Goal: Use online tool/utility: Utilize a website feature to perform a specific function

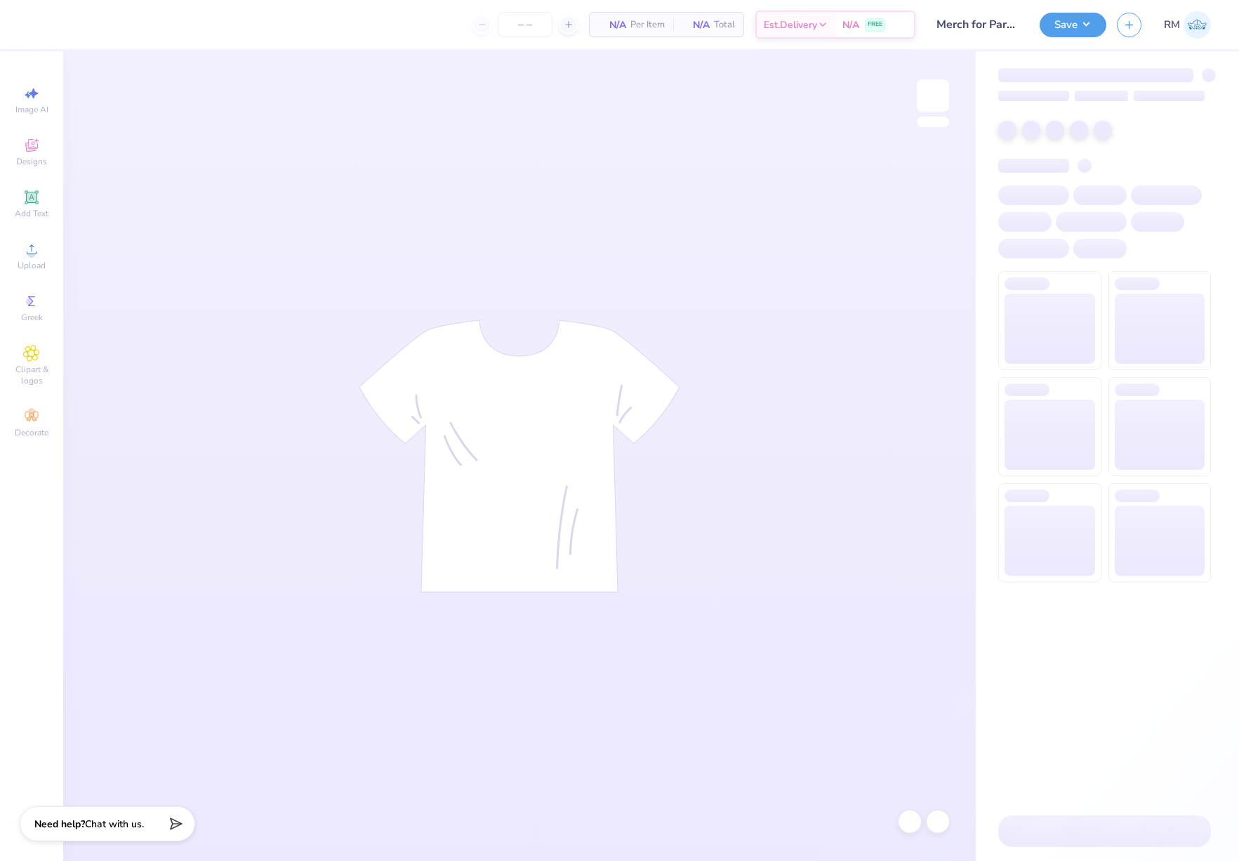
type input "50"
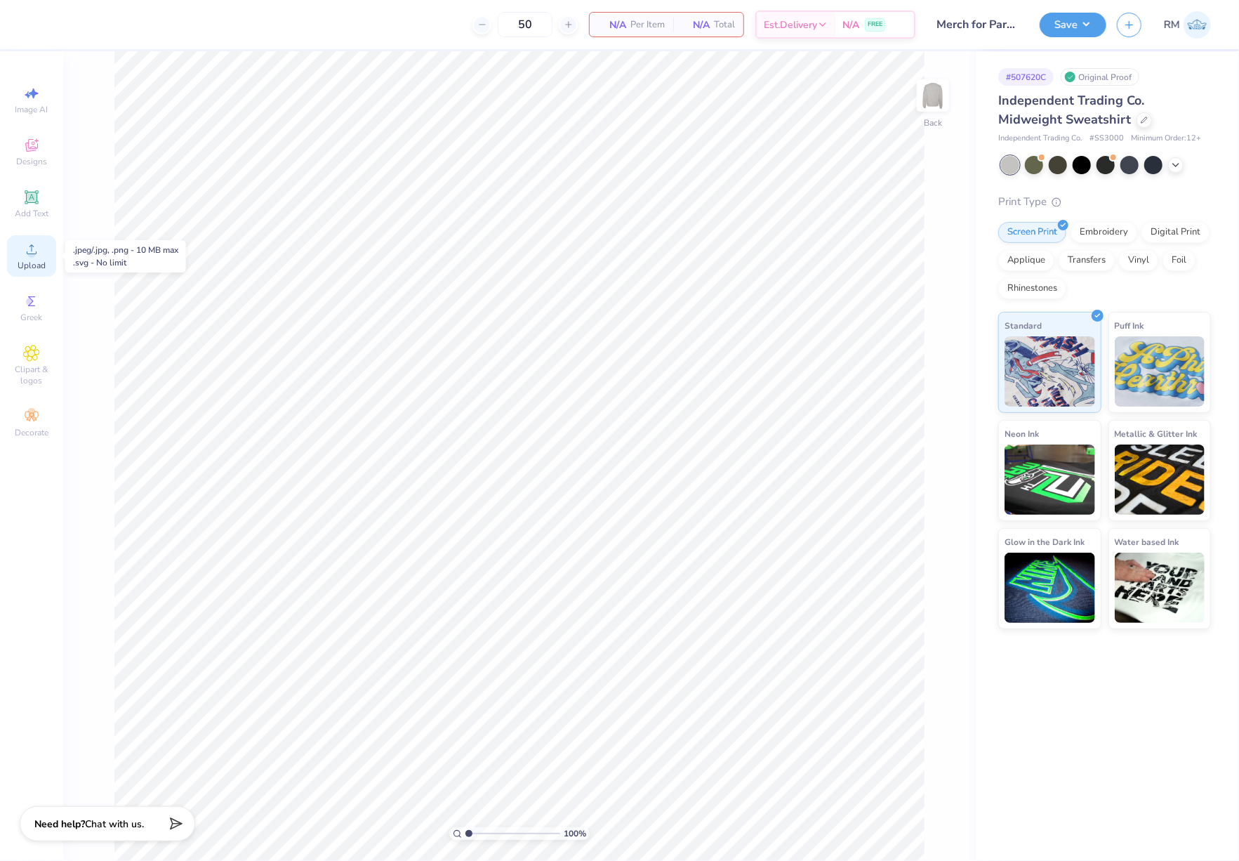
click at [29, 251] on circle at bounding box center [31, 254] width 8 height 8
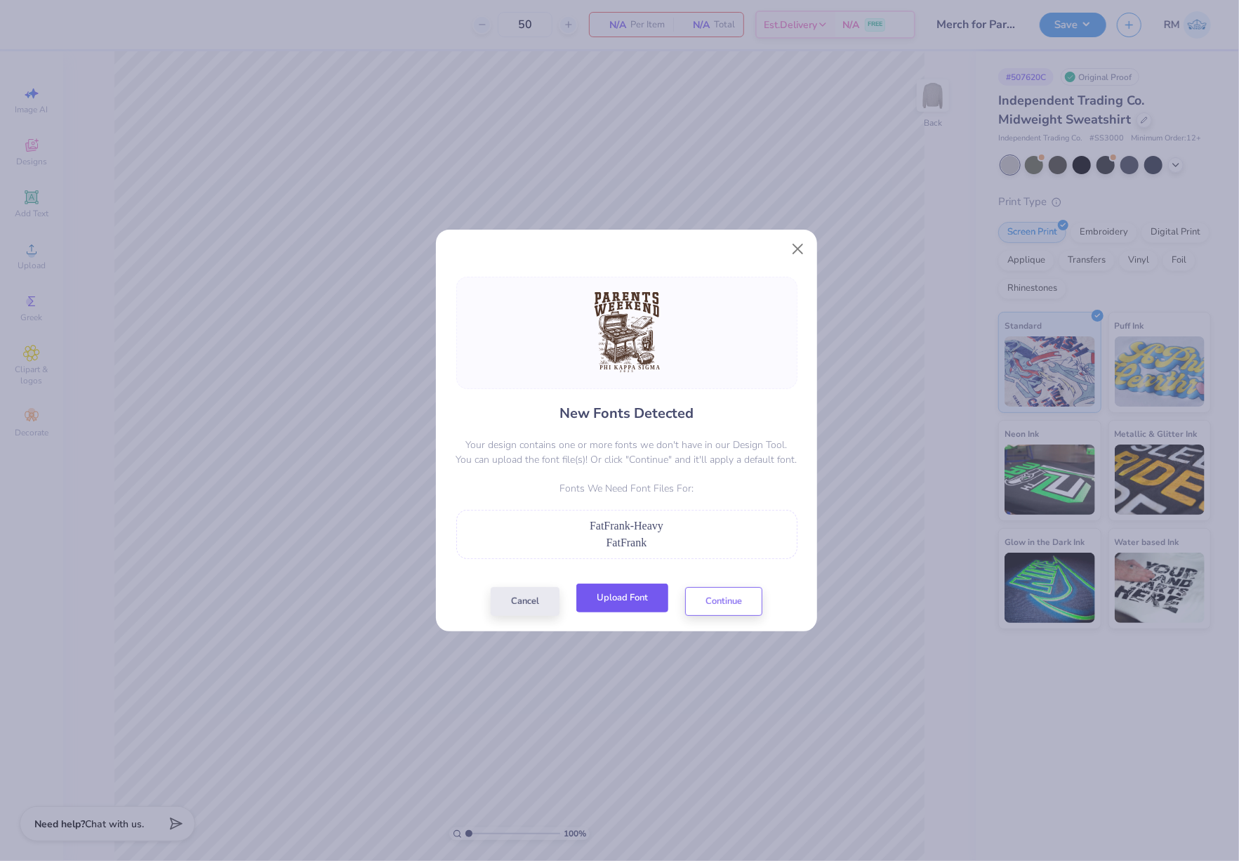
click at [619, 592] on button "Upload Font" at bounding box center [622, 597] width 92 height 29
click at [710, 599] on button "Continue" at bounding box center [723, 597] width 77 height 29
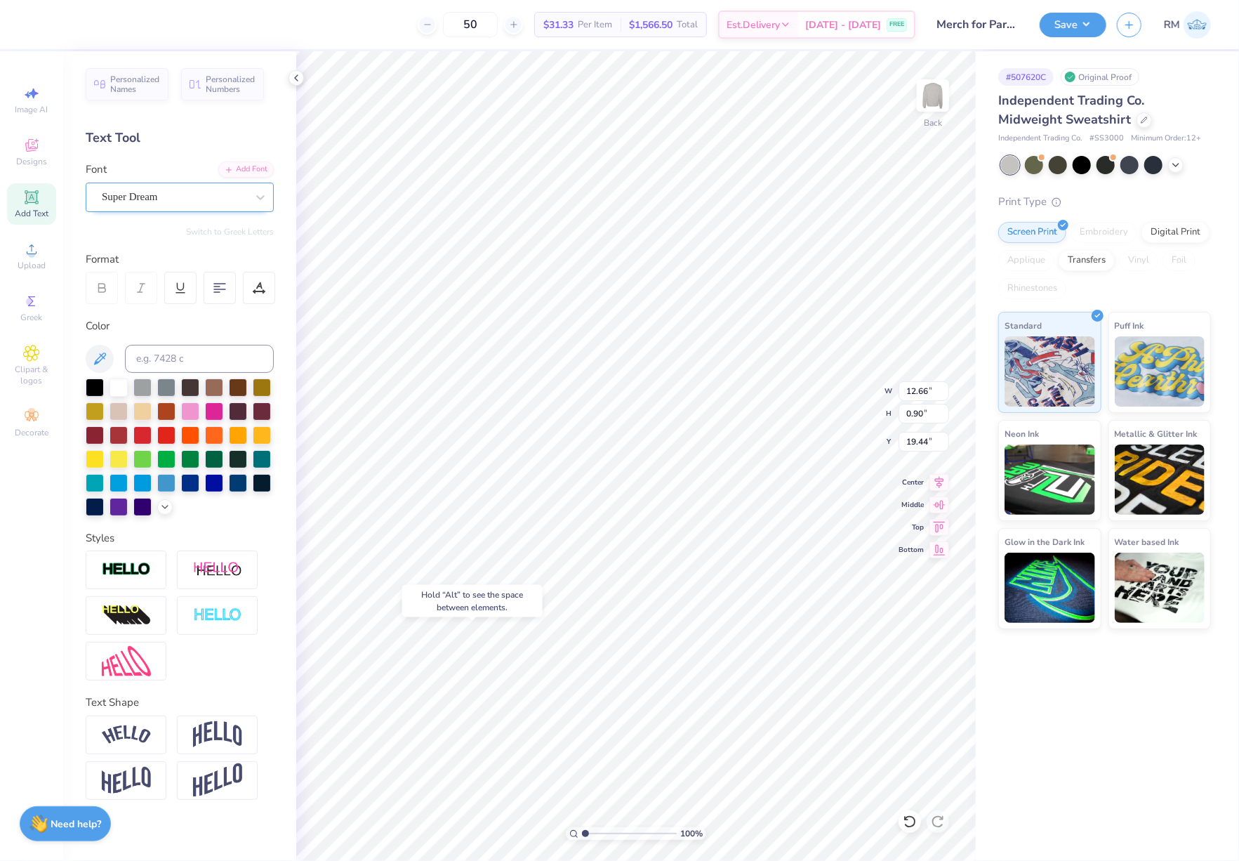
click at [225, 203] on div "Super Dream" at bounding box center [173, 197] width 147 height 22
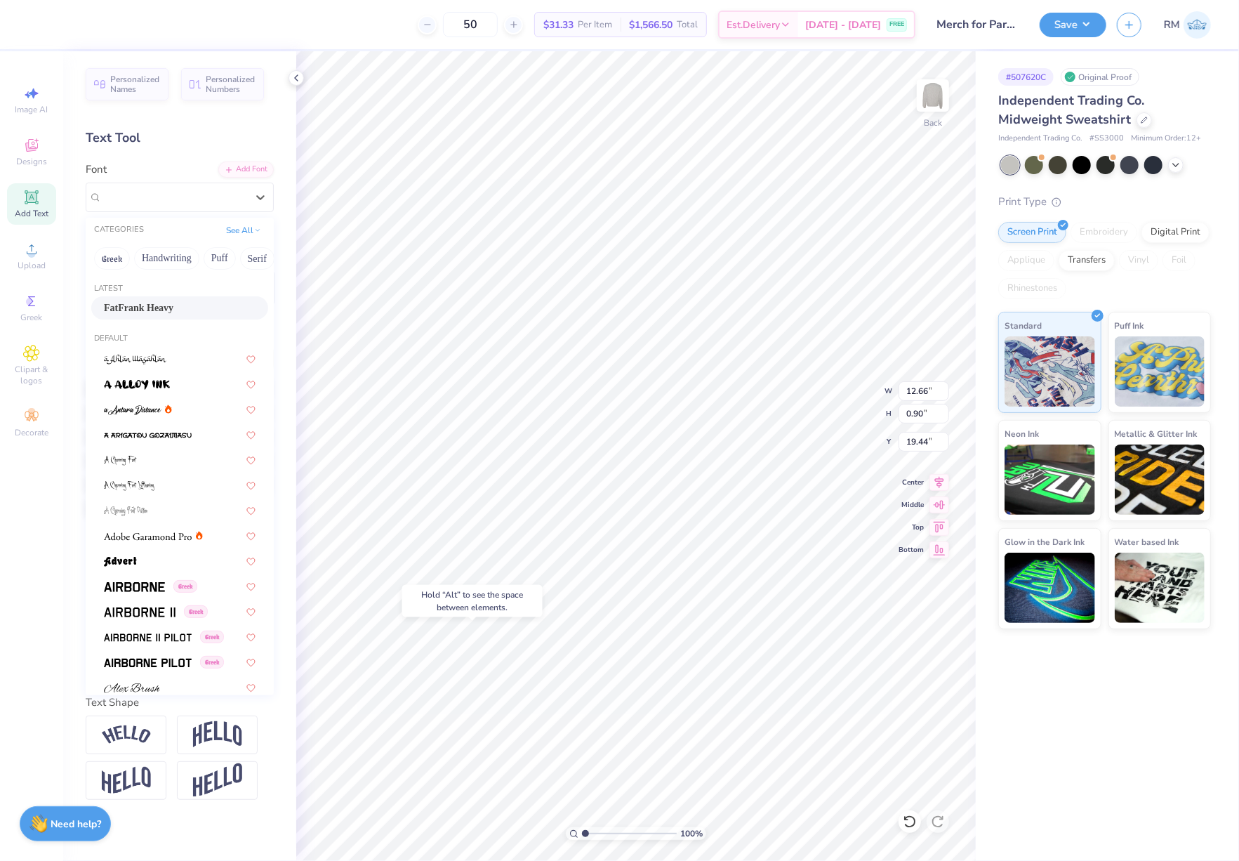
click at [197, 310] on div "FatFrank Heavy" at bounding box center [180, 307] width 152 height 15
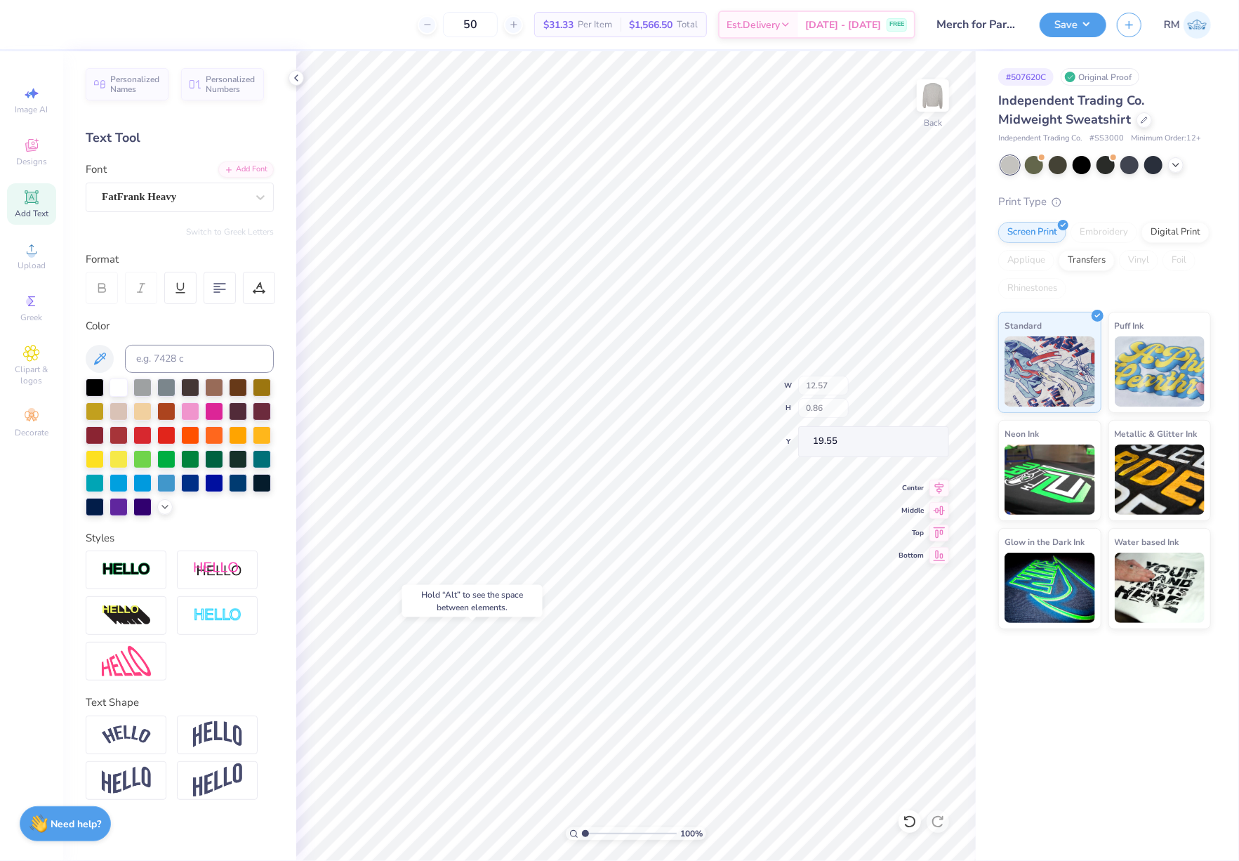
type input "12.57"
type input "0.86"
type input "19.55"
click at [206, 206] on div "Super Dream" at bounding box center [173, 197] width 147 height 22
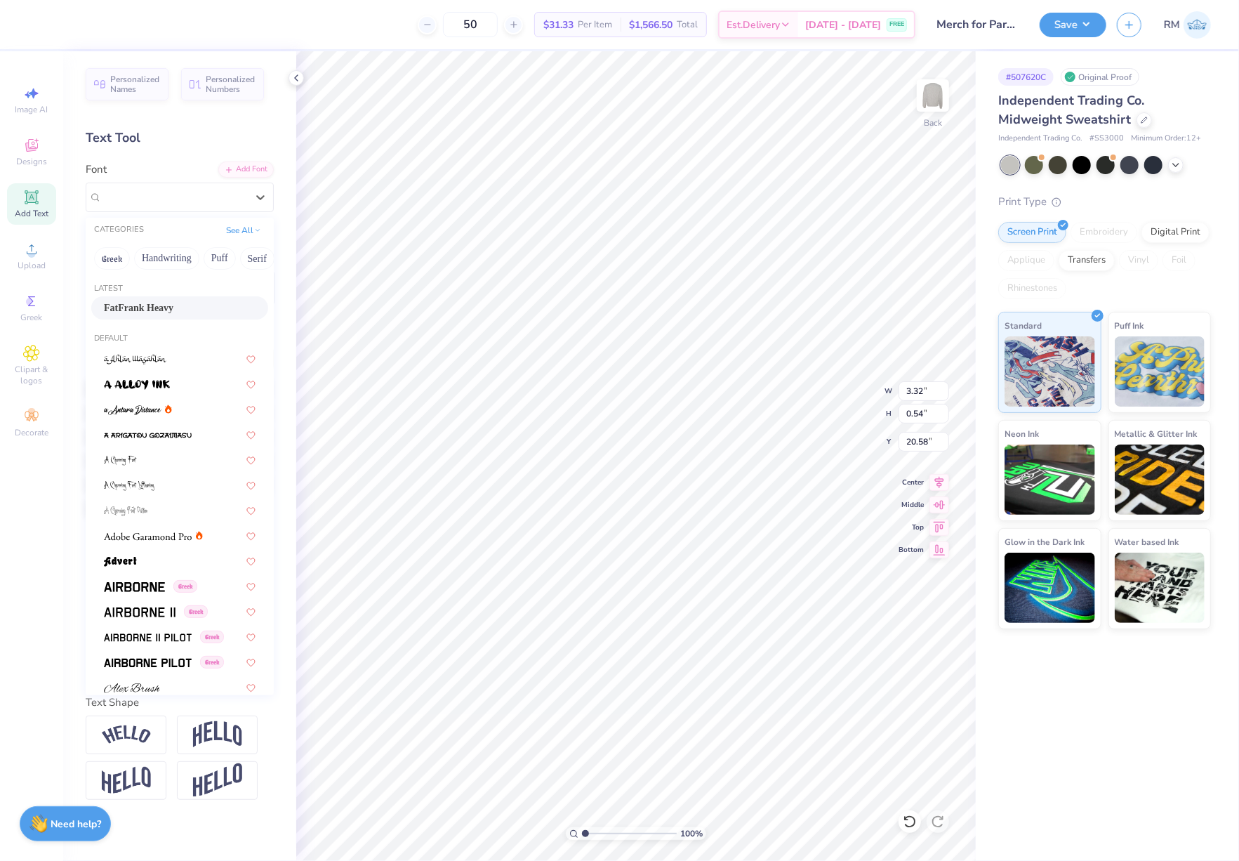
click at [180, 307] on div "FatFrank Heavy" at bounding box center [180, 307] width 152 height 15
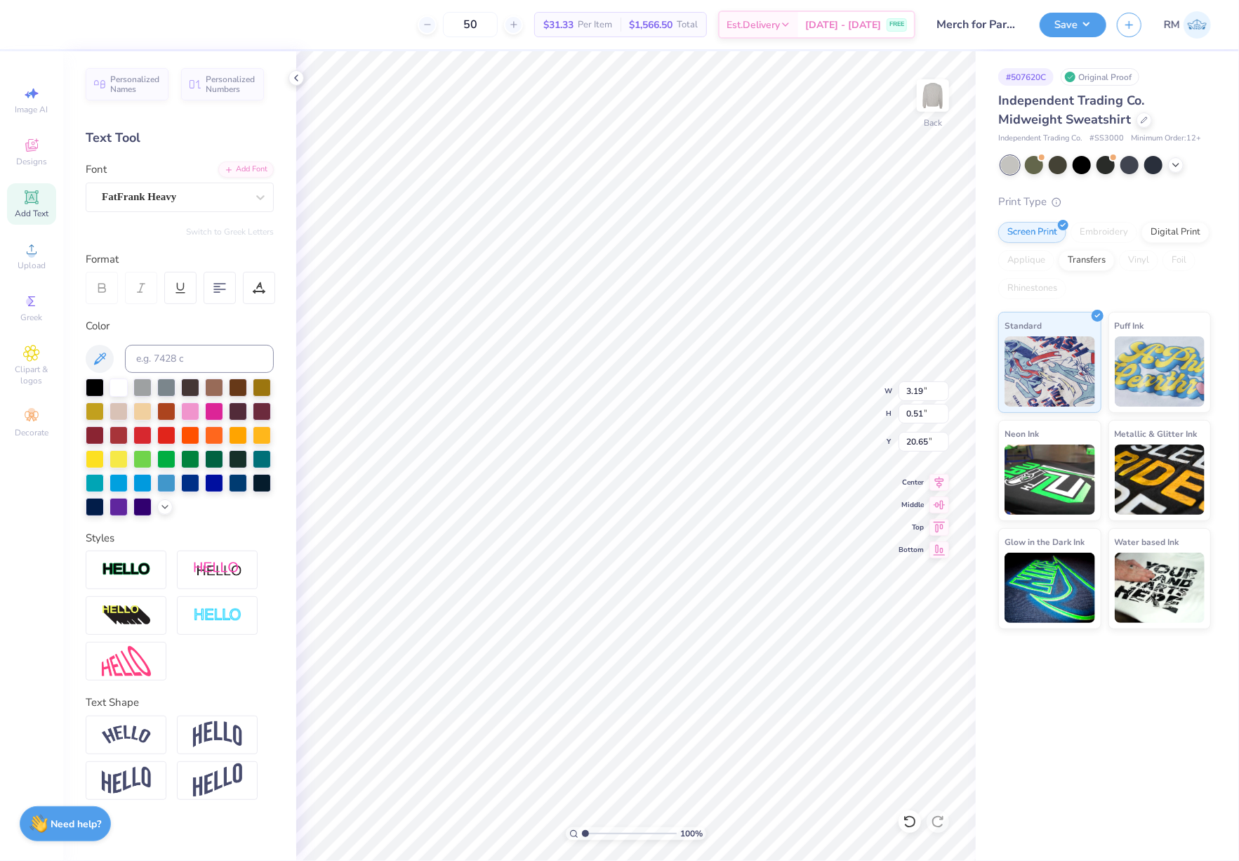
type input "3.19"
type input "0.51"
type input "20.65"
click at [921, 385] on input "15.00" at bounding box center [923, 391] width 51 height 20
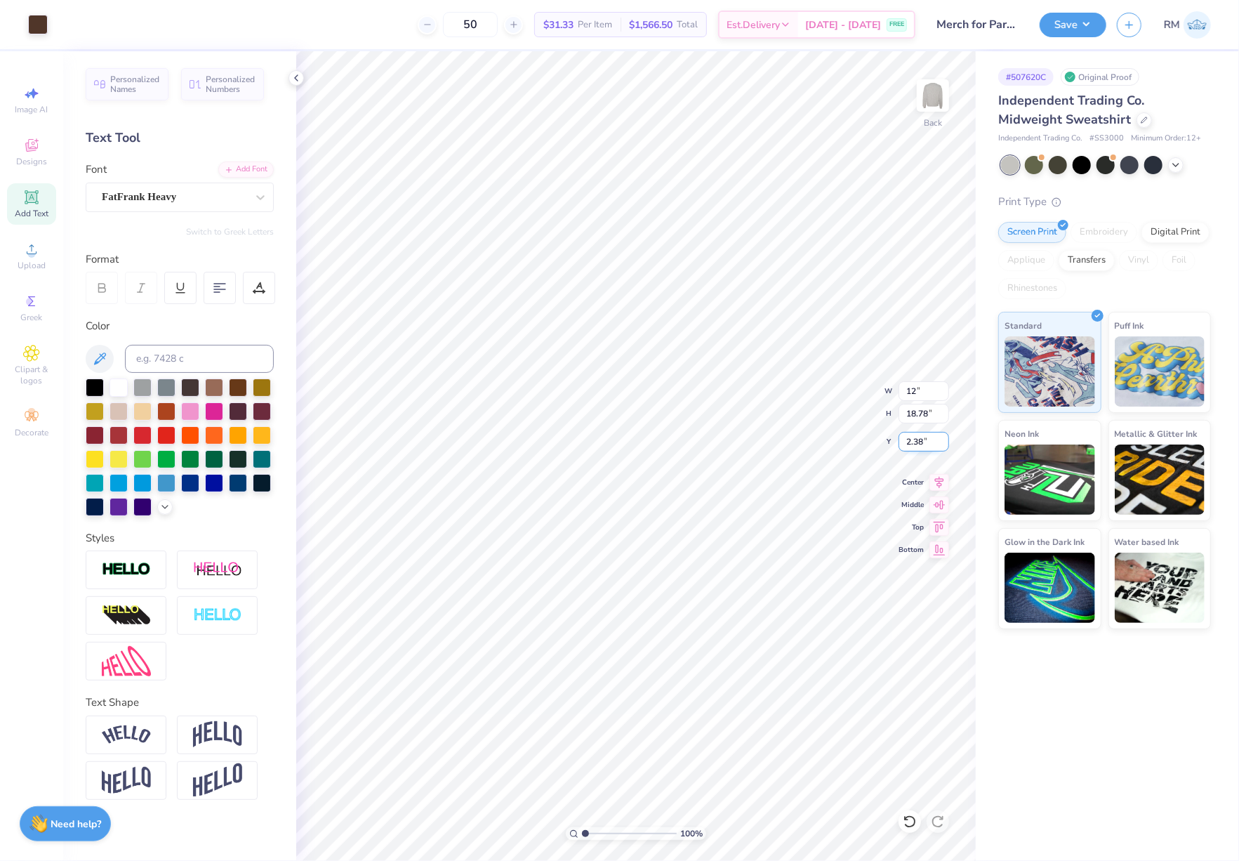
click at [916, 441] on input "2.38" at bounding box center [923, 442] width 51 height 20
type input "12.00"
type input "15.02"
type input "4.26"
click at [915, 418] on input "15.02" at bounding box center [923, 414] width 51 height 20
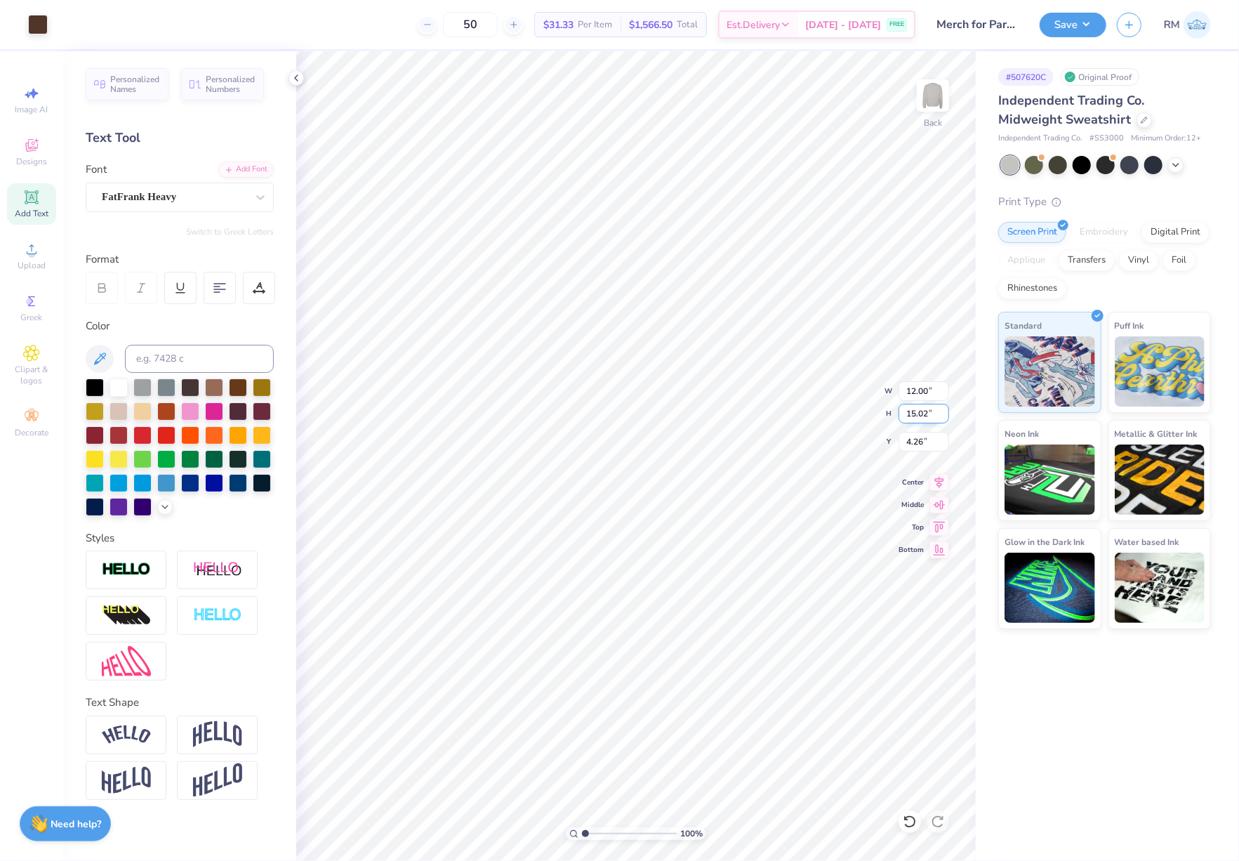
click at [915, 418] on input "15.02" at bounding box center [923, 414] width 51 height 20
type input "15"
click at [915, 445] on input "4.26" at bounding box center [923, 442] width 51 height 20
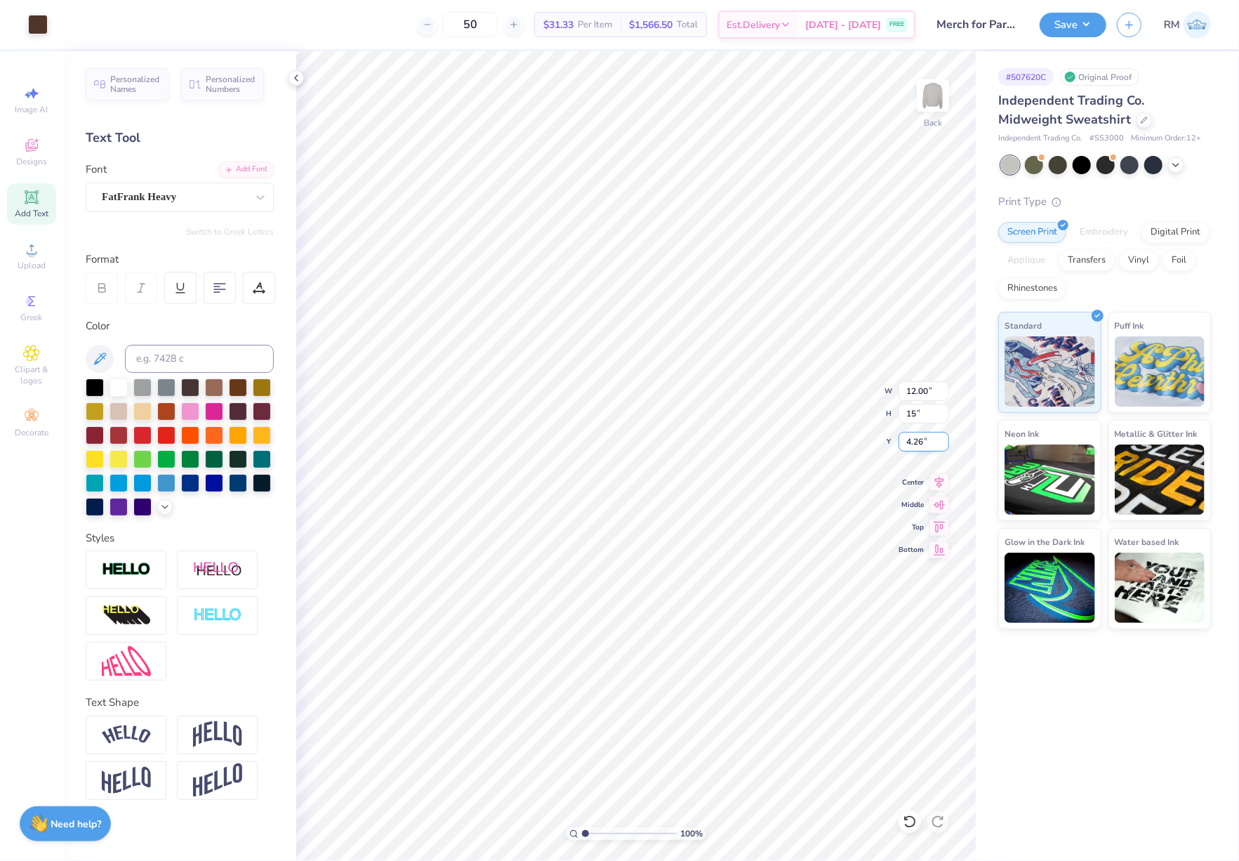
type input "11.98"
type input "15.00"
click at [915, 445] on input "4.27" at bounding box center [923, 442] width 51 height 20
type input "3.00"
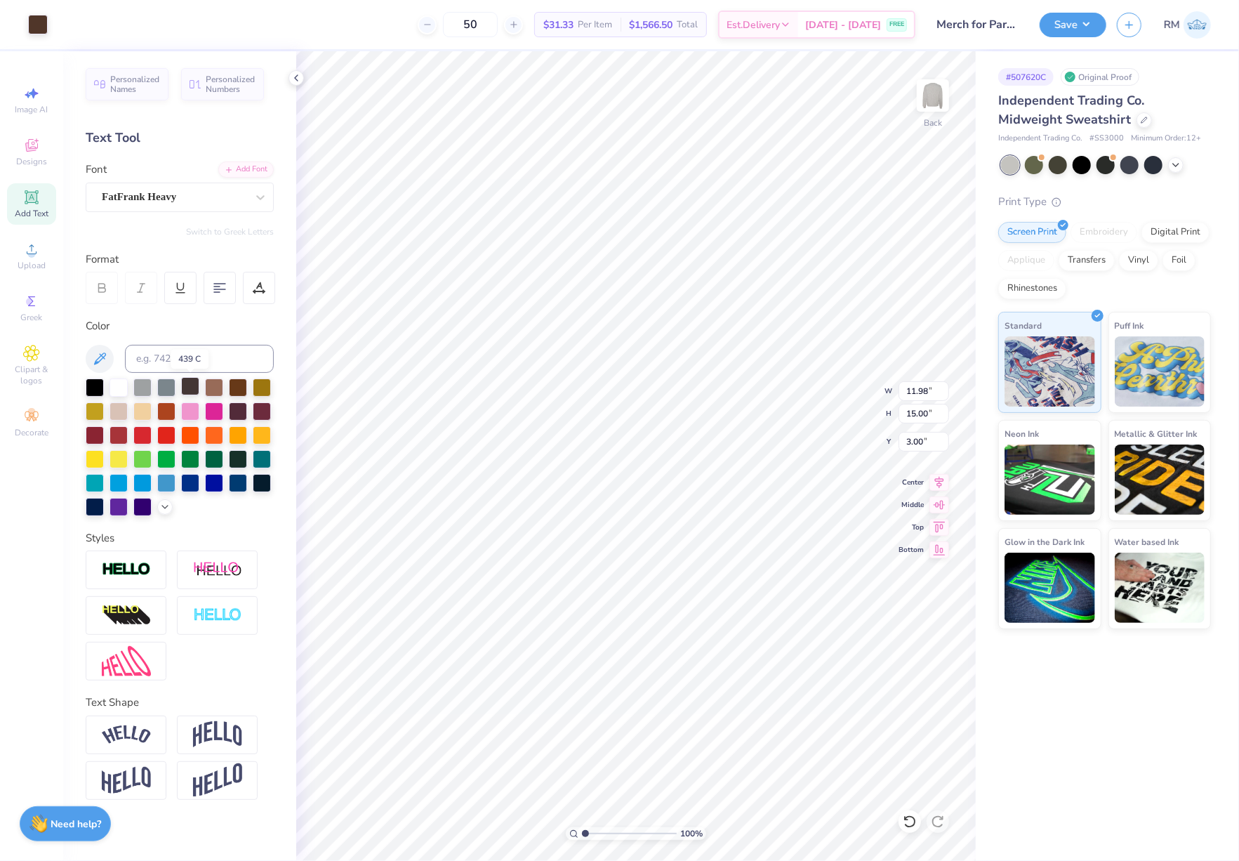
click at [192, 386] on div at bounding box center [190, 386] width 18 height 18
type input "16.28"
type input "17.79"
type input "11.98"
type input "15.00"
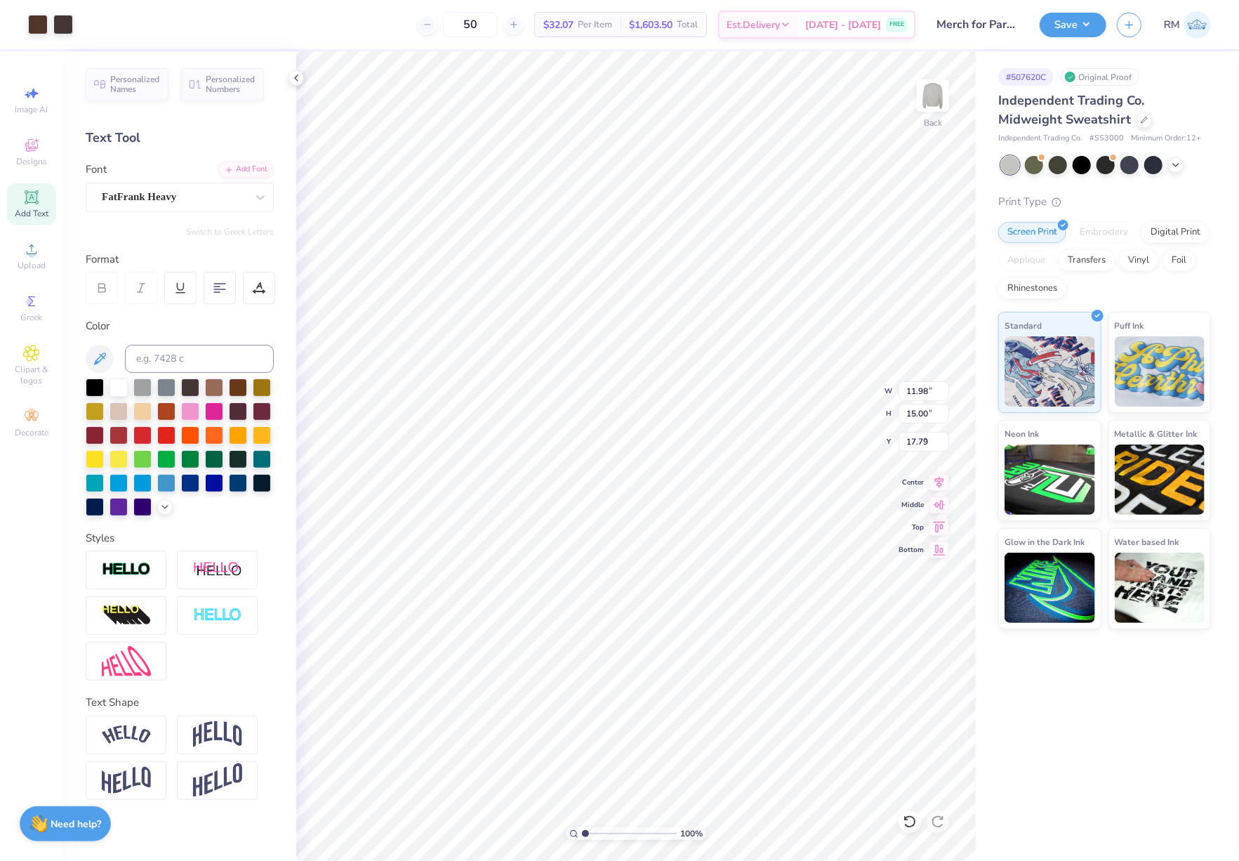
type input "3.00"
click at [91, 389] on div at bounding box center [95, 386] width 18 height 18
click at [34, 21] on div at bounding box center [38, 23] width 20 height 20
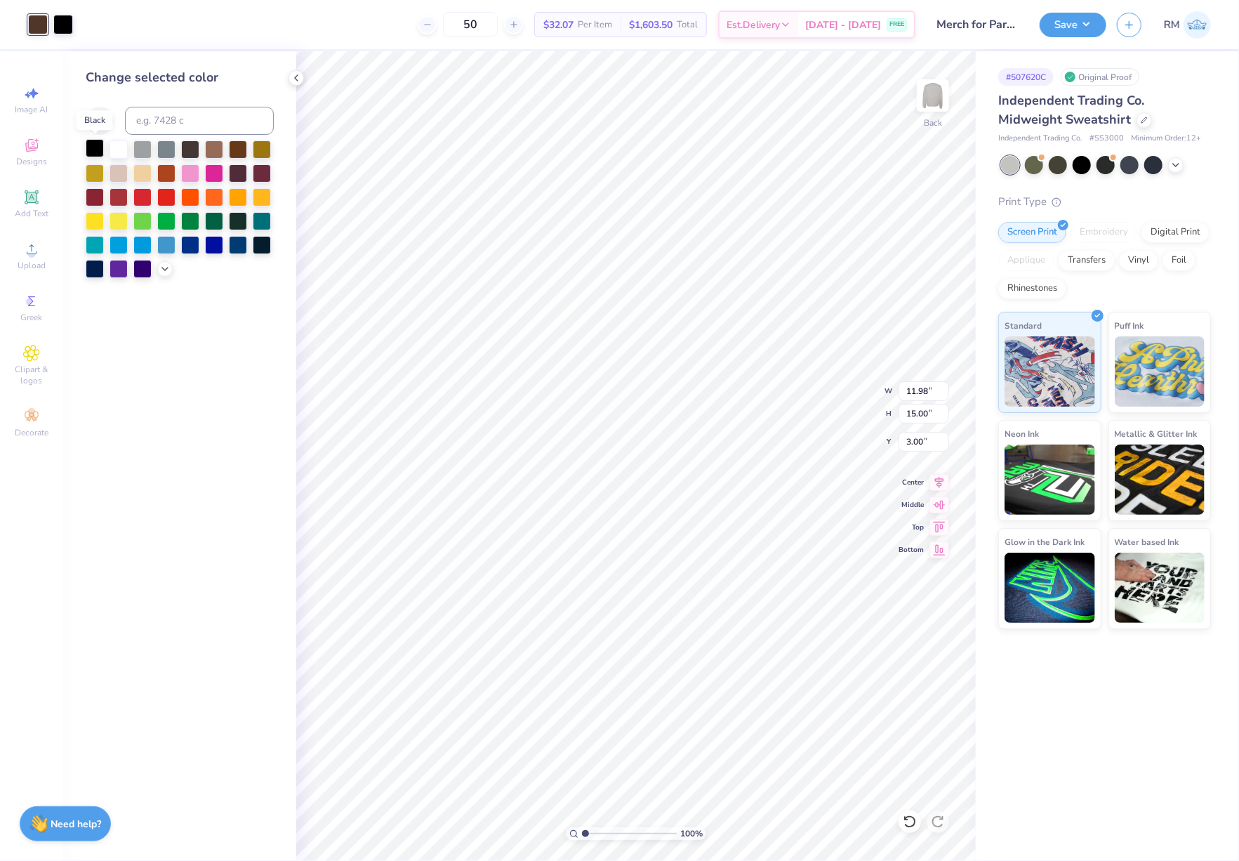
click at [97, 152] on div at bounding box center [95, 148] width 18 height 18
click at [161, 276] on div at bounding box center [180, 209] width 188 height 138
click at [164, 264] on icon at bounding box center [164, 267] width 11 height 11
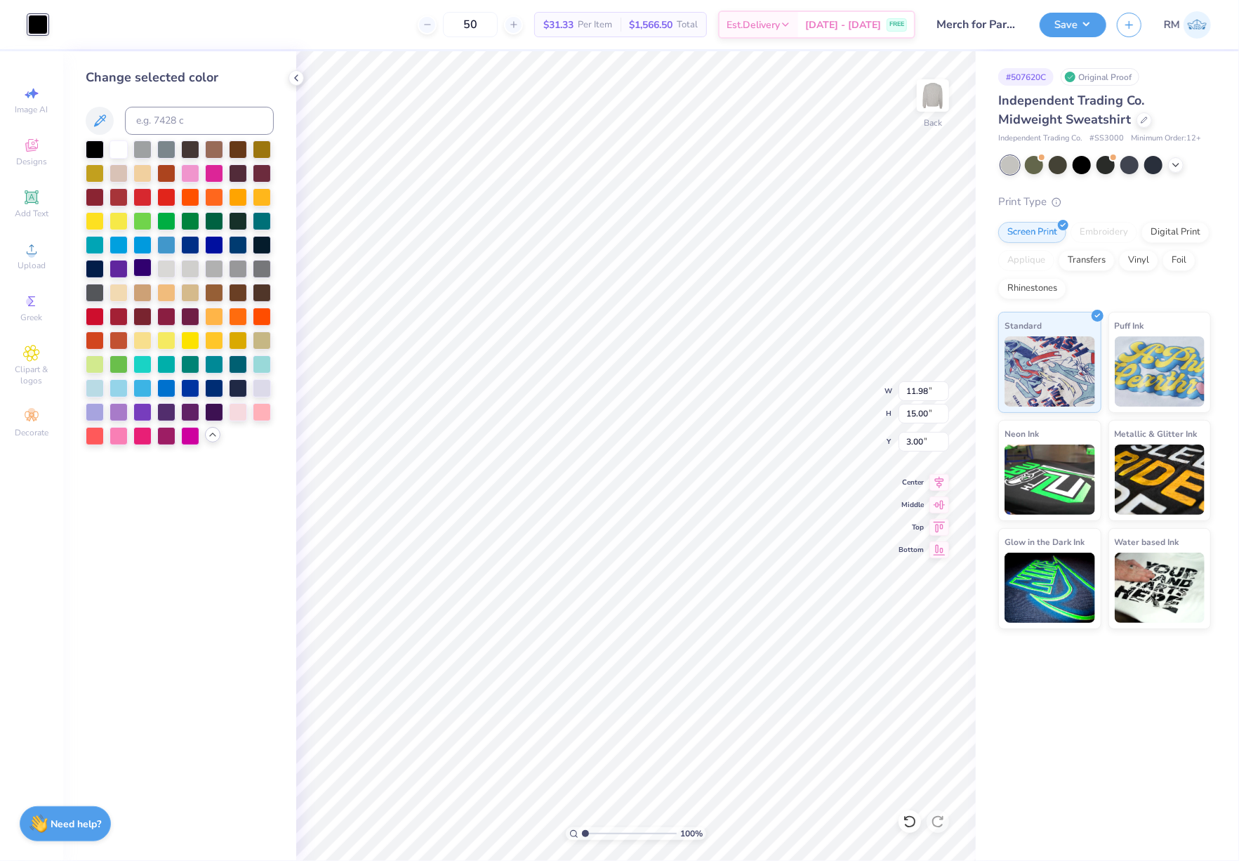
click at [141, 267] on div at bounding box center [142, 267] width 18 height 18
click at [88, 267] on div at bounding box center [95, 267] width 18 height 18
click at [98, 295] on div at bounding box center [95, 291] width 18 height 18
click at [219, 295] on div at bounding box center [214, 291] width 18 height 18
click at [146, 264] on div at bounding box center [142, 267] width 18 height 18
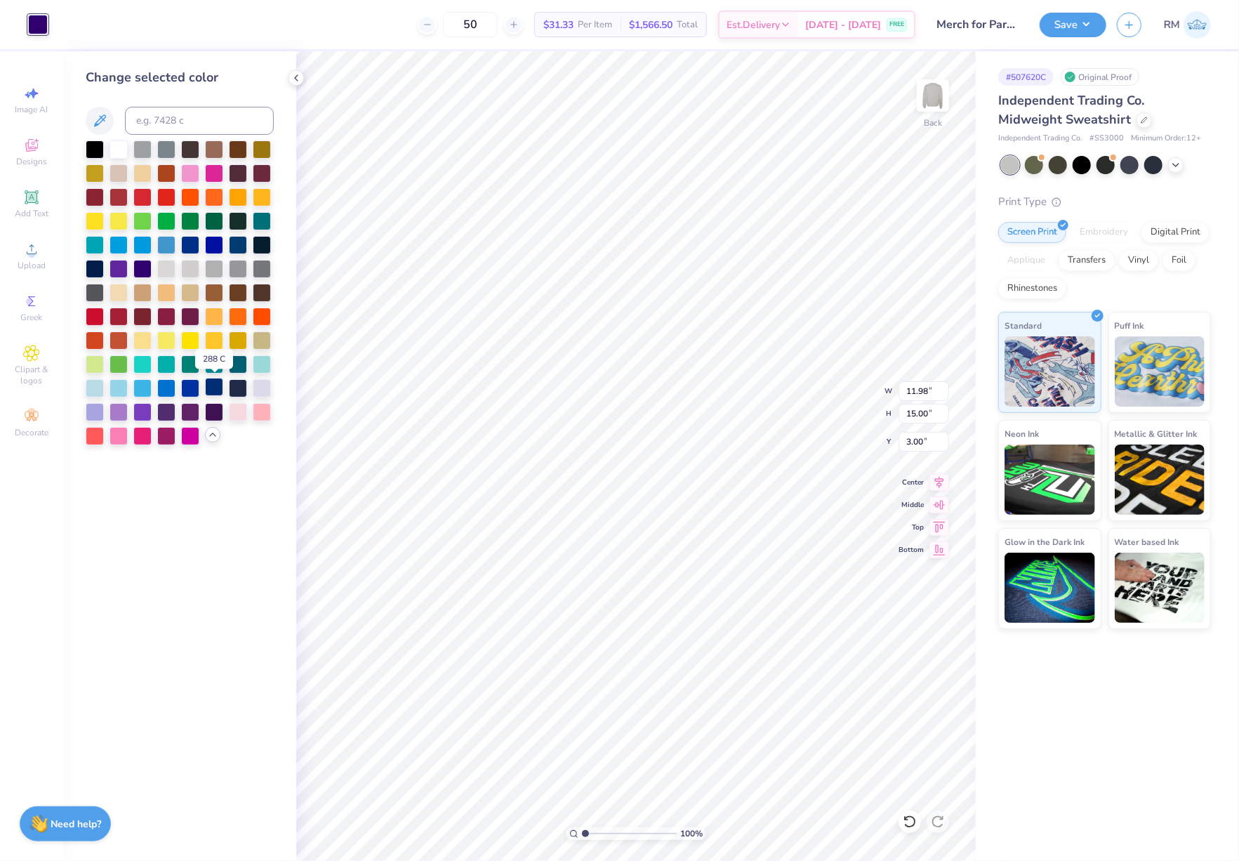
click at [212, 388] on div at bounding box center [214, 387] width 18 height 18
click at [239, 387] on div at bounding box center [238, 387] width 18 height 18
click at [260, 178] on div at bounding box center [262, 172] width 18 height 18
click at [243, 178] on div at bounding box center [238, 172] width 18 height 18
click at [258, 250] on div at bounding box center [262, 243] width 18 height 18
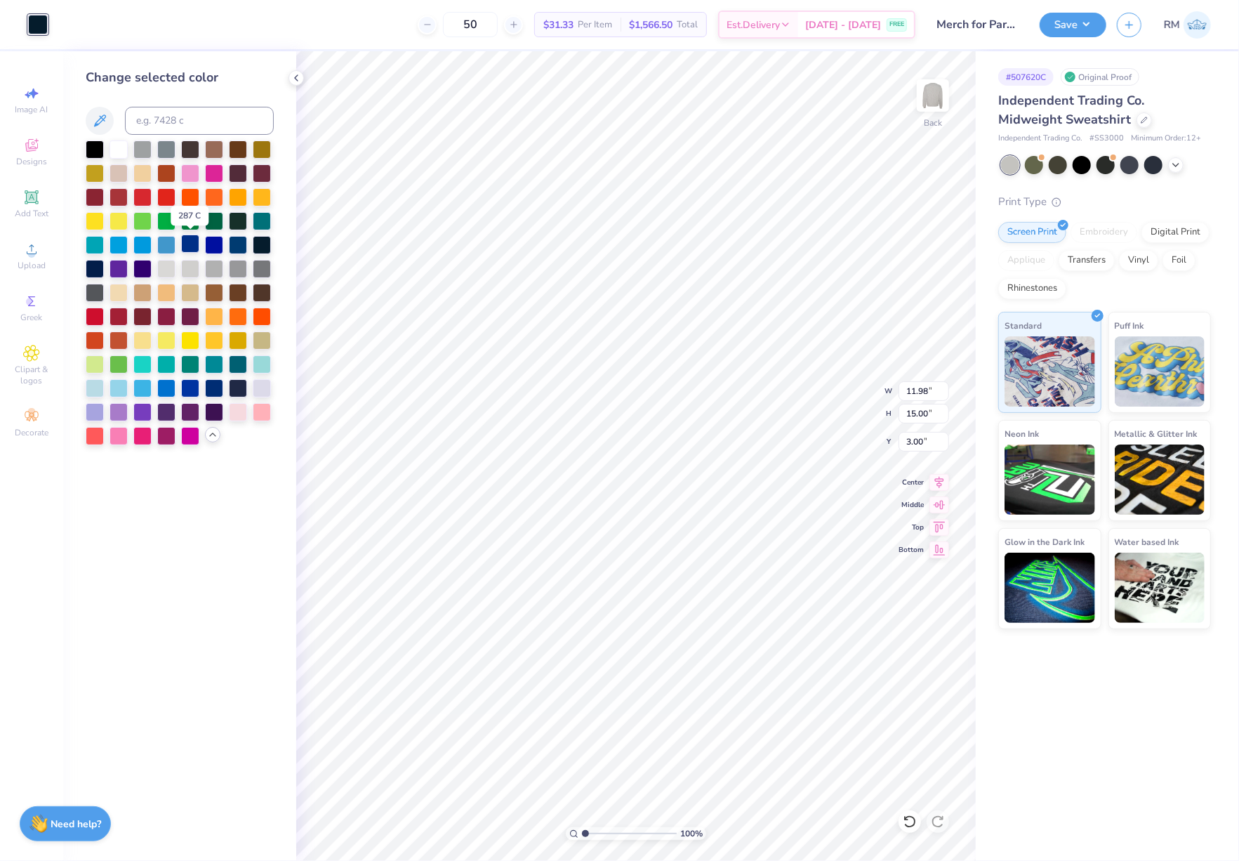
click at [194, 244] on div at bounding box center [190, 243] width 18 height 18
click at [94, 267] on div at bounding box center [95, 267] width 18 height 18
click at [190, 157] on div at bounding box center [190, 148] width 18 height 18
click at [1073, 23] on button "Save" at bounding box center [1073, 23] width 67 height 25
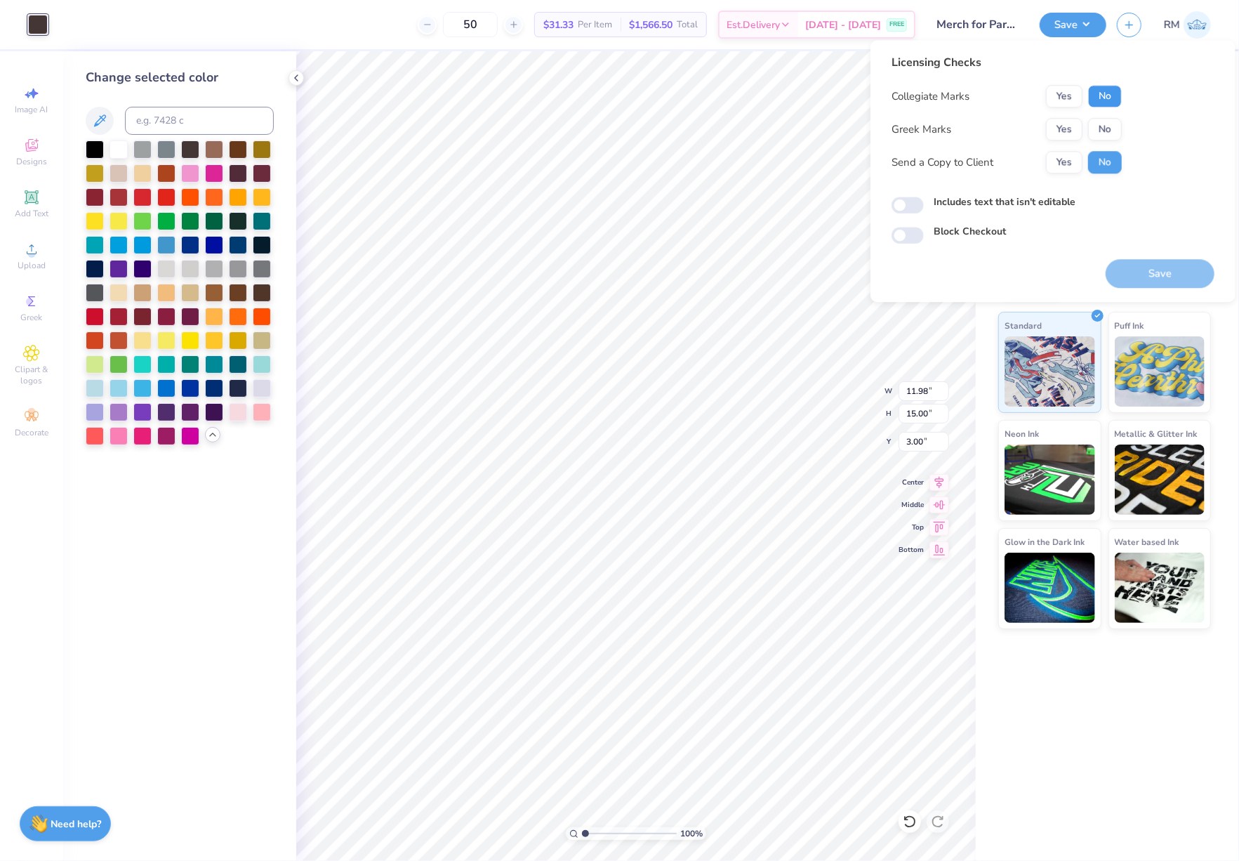
click at [1101, 102] on button "No" at bounding box center [1105, 96] width 34 height 22
click at [1068, 121] on button "Yes" at bounding box center [1064, 129] width 37 height 22
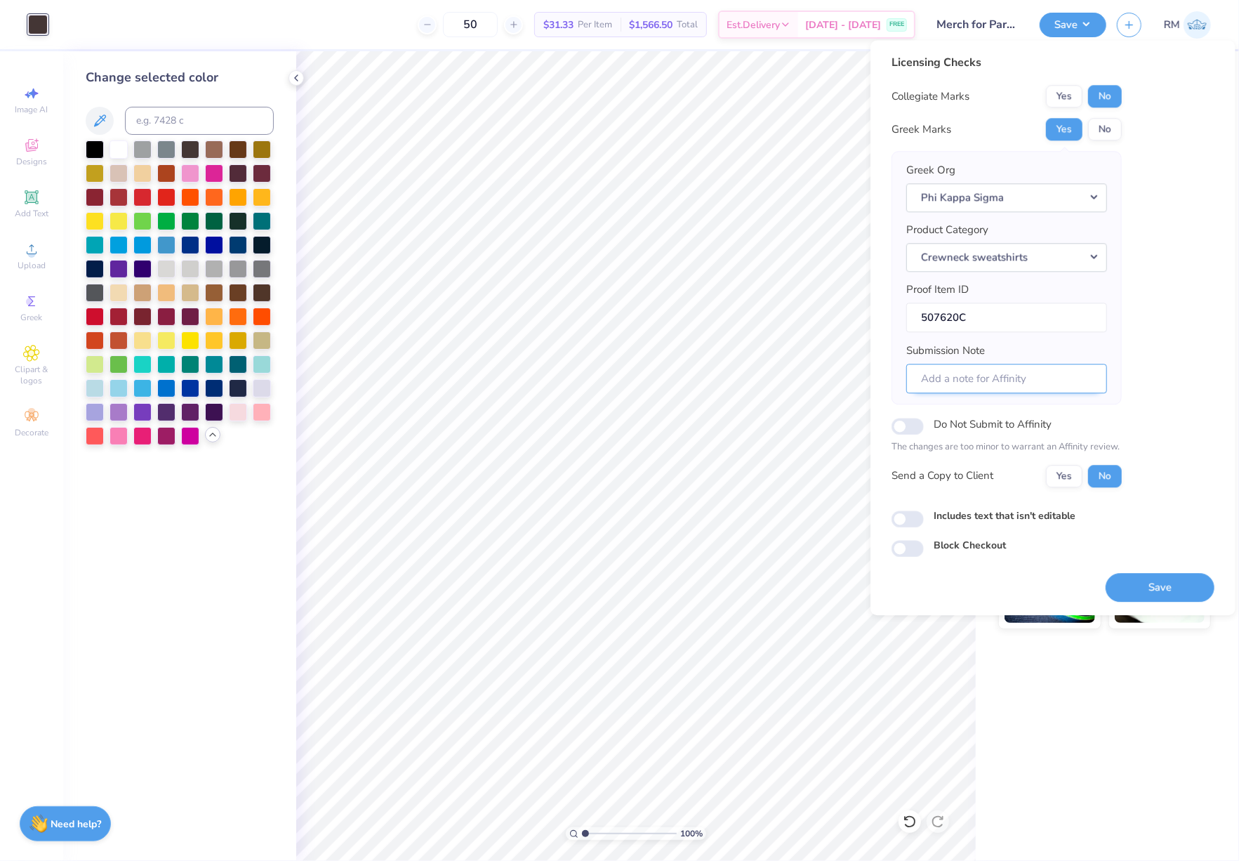
click at [1046, 377] on input "Submission Note" at bounding box center [1006, 379] width 201 height 30
type input "Parent's Weekend"
click at [1164, 587] on button "Save" at bounding box center [1160, 587] width 109 height 29
